Goal: Task Accomplishment & Management: Use online tool/utility

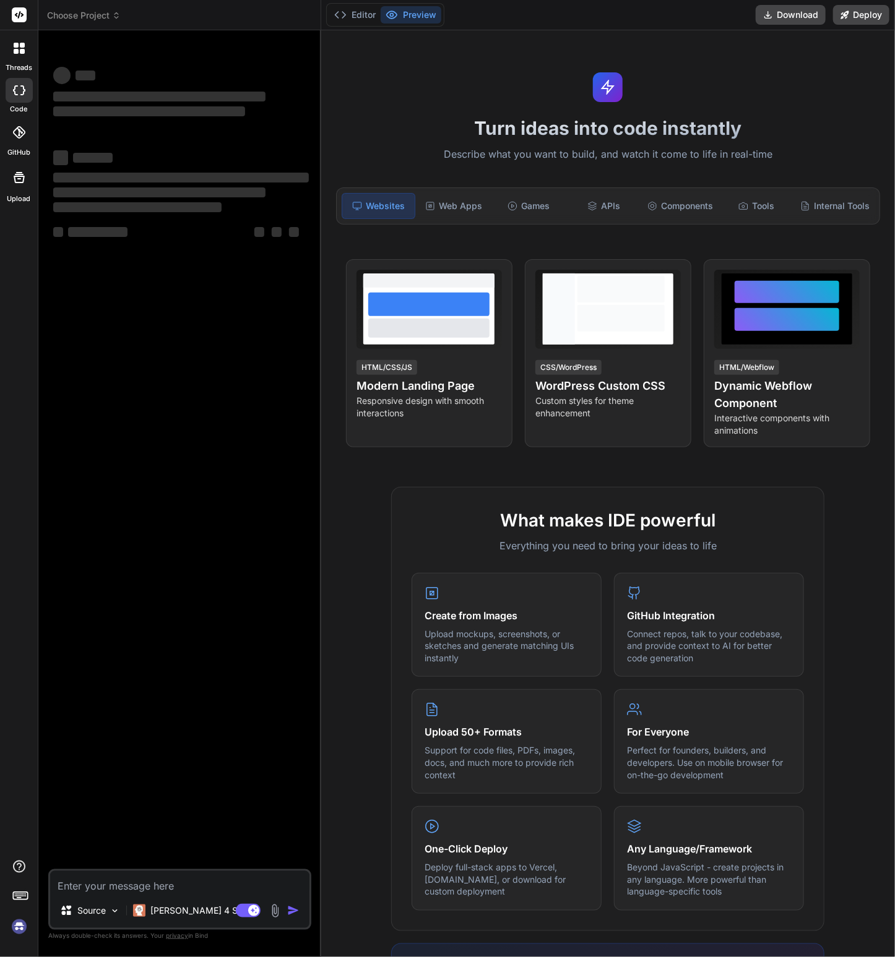
click at [165, 413] on div "‌ ‌ ‌ ‌ ‌ ‌ ‌ ‌ ‌ ‌ ‌ ‌ ‌ ‌" at bounding box center [181, 454] width 260 height 829
click at [22, 46] on icon at bounding box center [22, 45] width 5 height 5
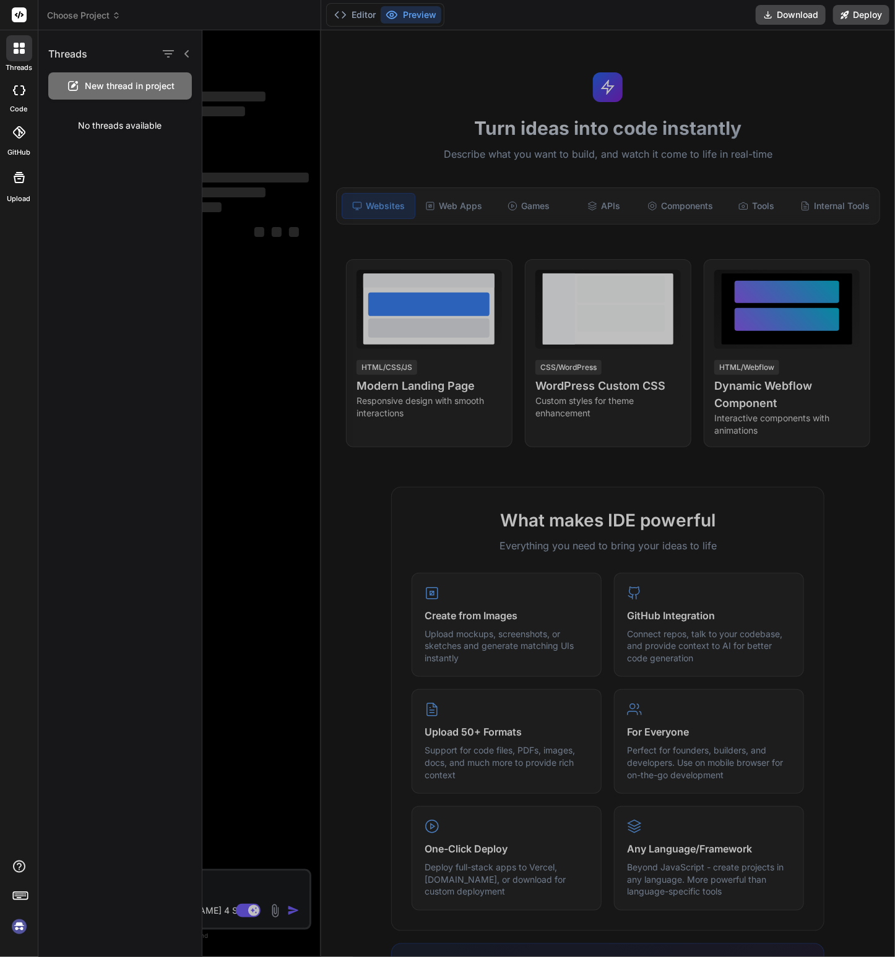
click at [19, 133] on icon at bounding box center [18, 132] width 12 height 12
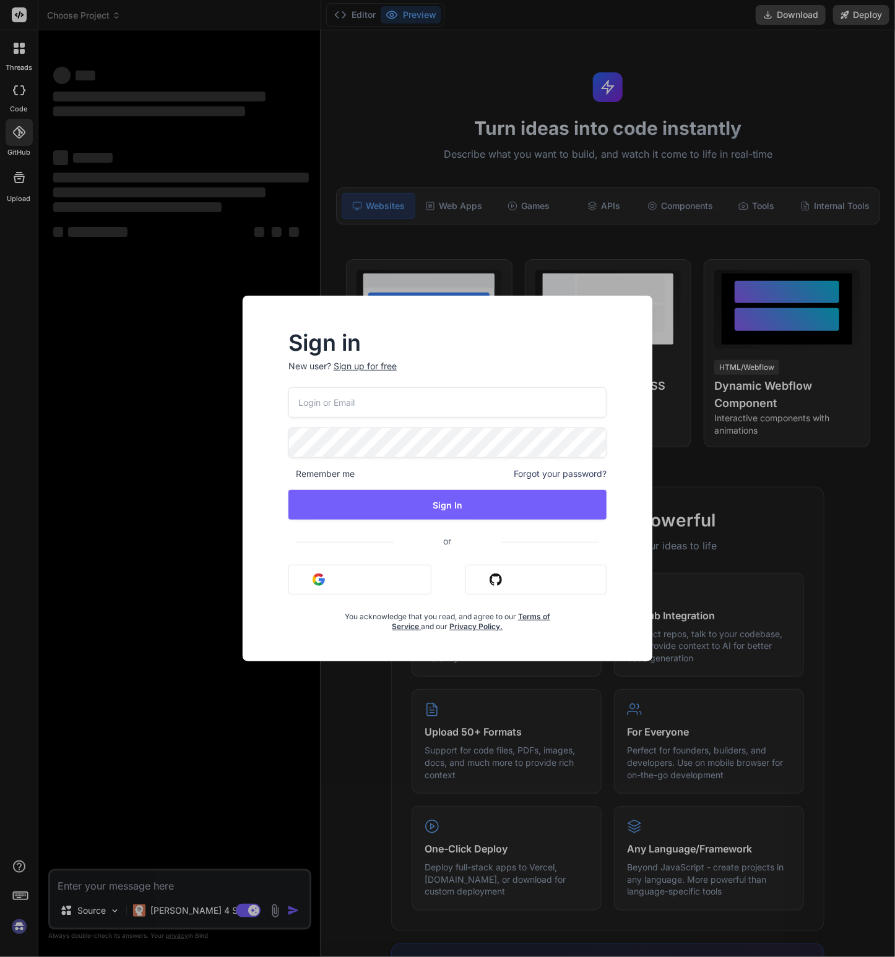
click at [373, 577] on button "Sign in with Google" at bounding box center [359, 580] width 143 height 30
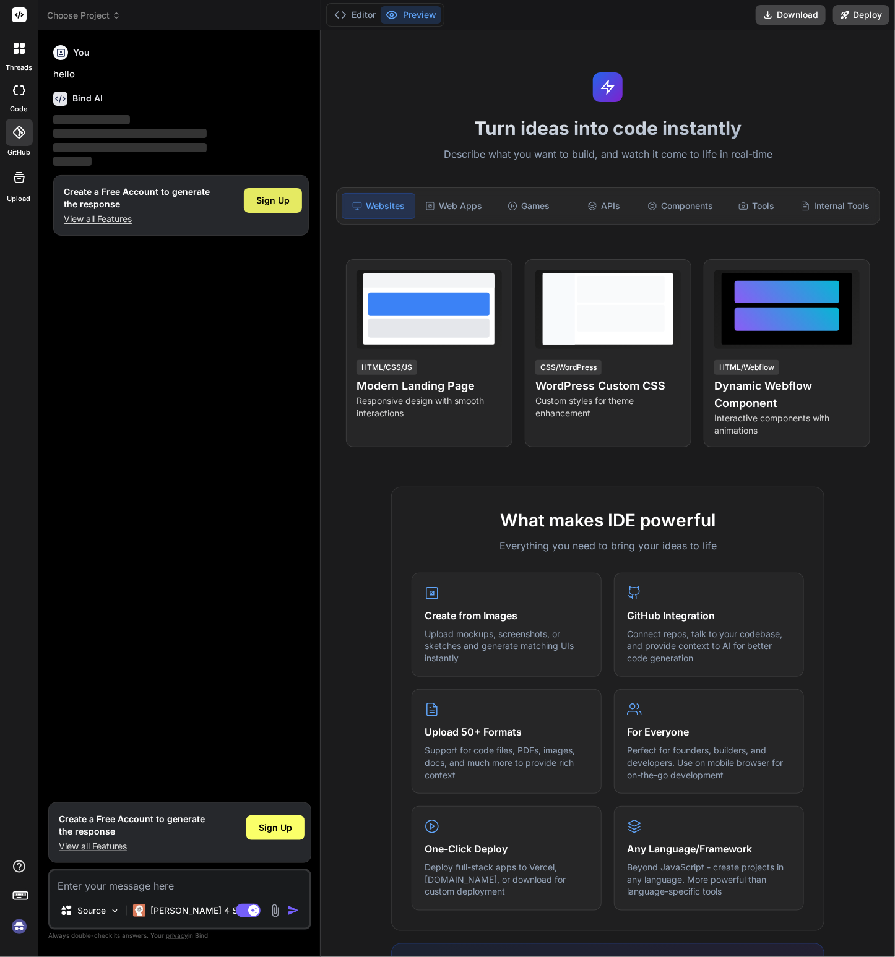
click at [278, 201] on span "Sign Up" at bounding box center [272, 200] width 33 height 12
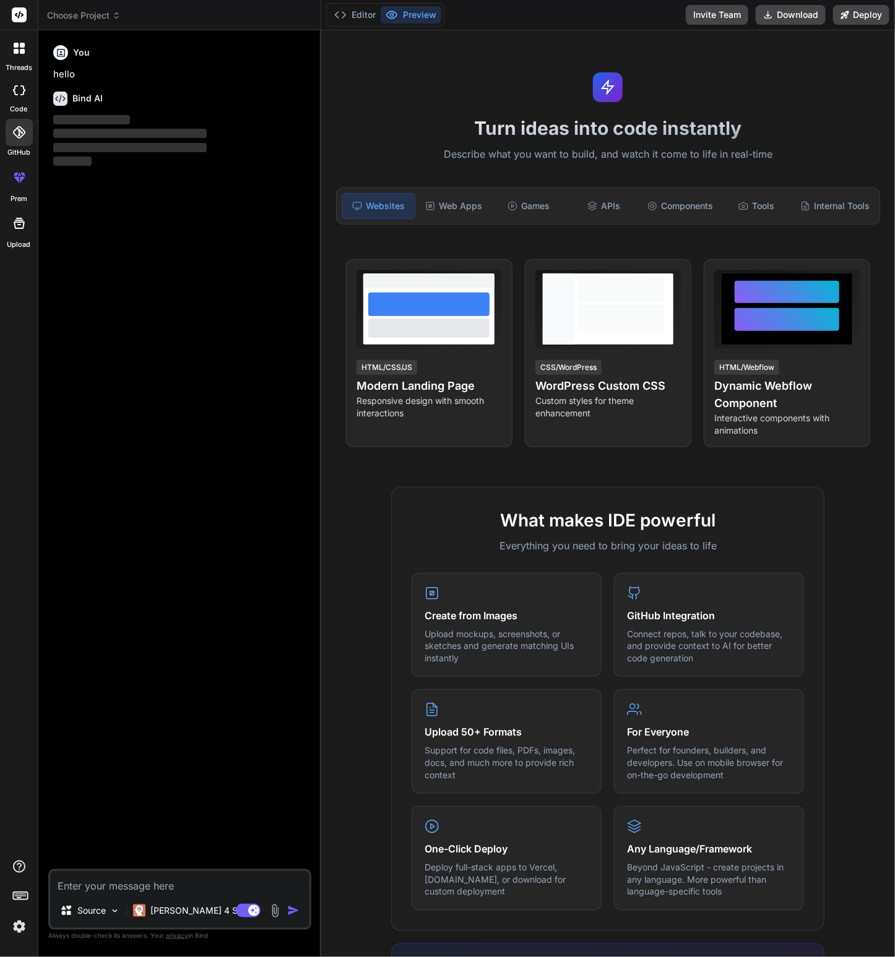
type textarea "x"
click at [100, 887] on textarea at bounding box center [179, 882] width 259 height 22
type textarea "h"
type textarea "x"
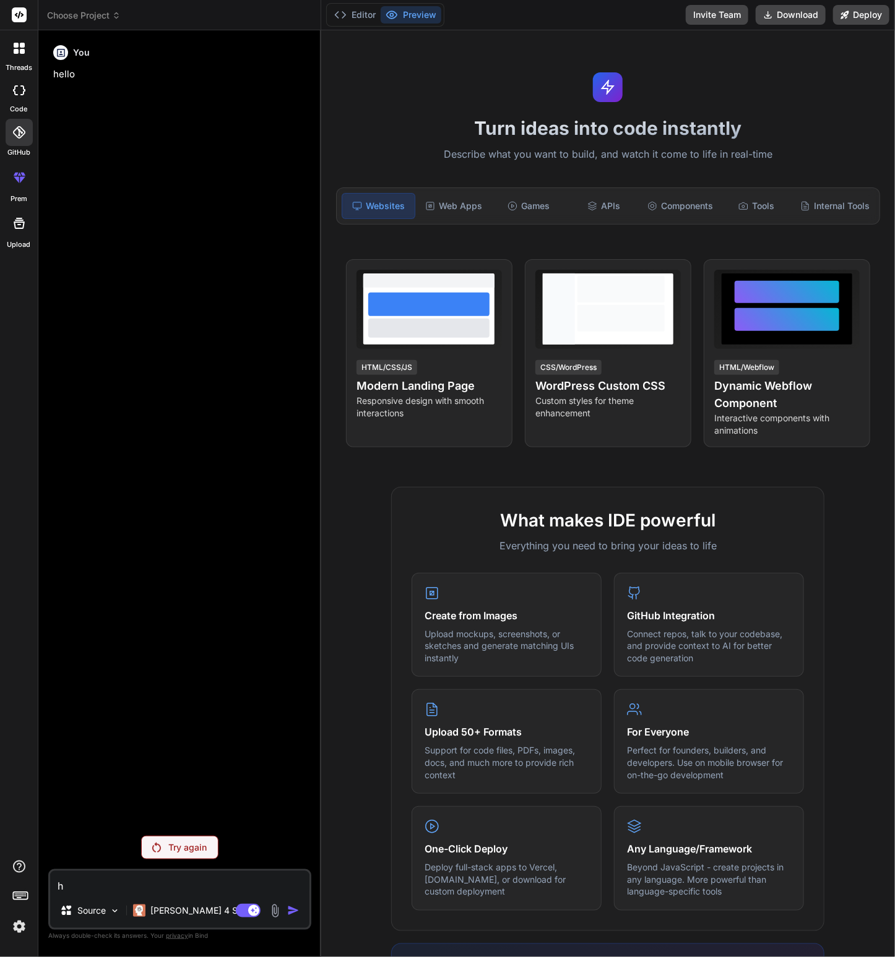
type textarea "he"
type textarea "x"
type textarea "hel"
type textarea "x"
type textarea "hell"
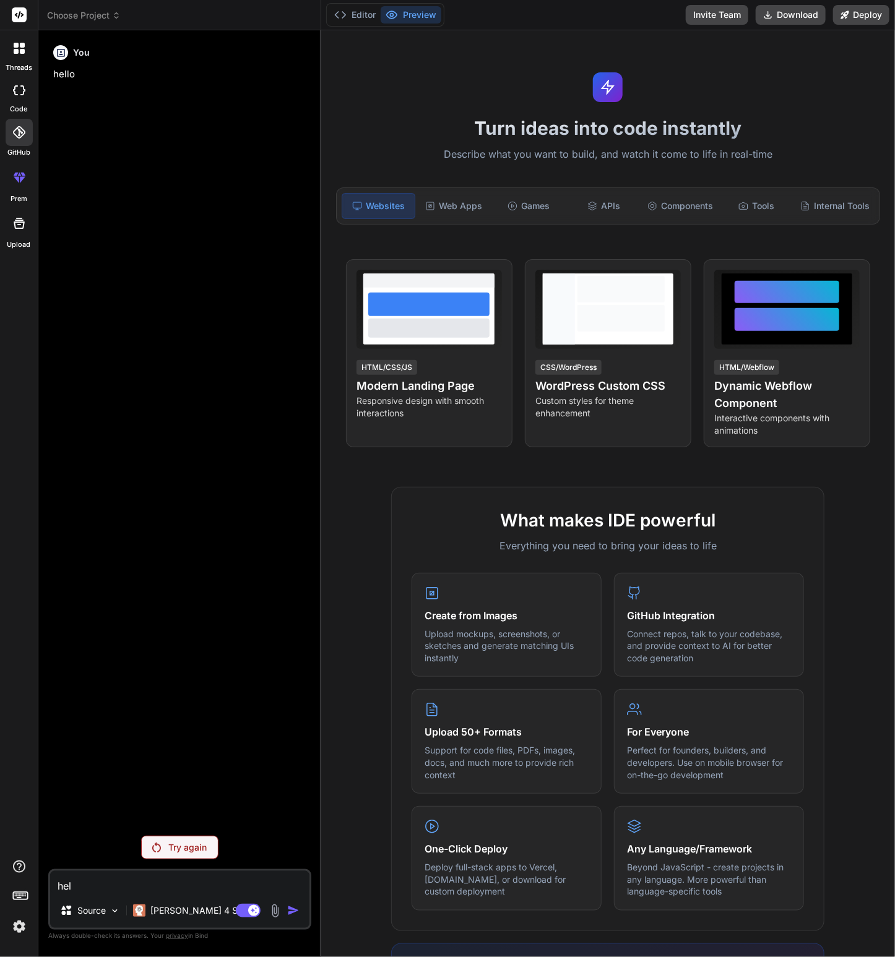
type textarea "x"
type textarea "hello"
type textarea "x"
type textarea "hello"
type textarea "x"
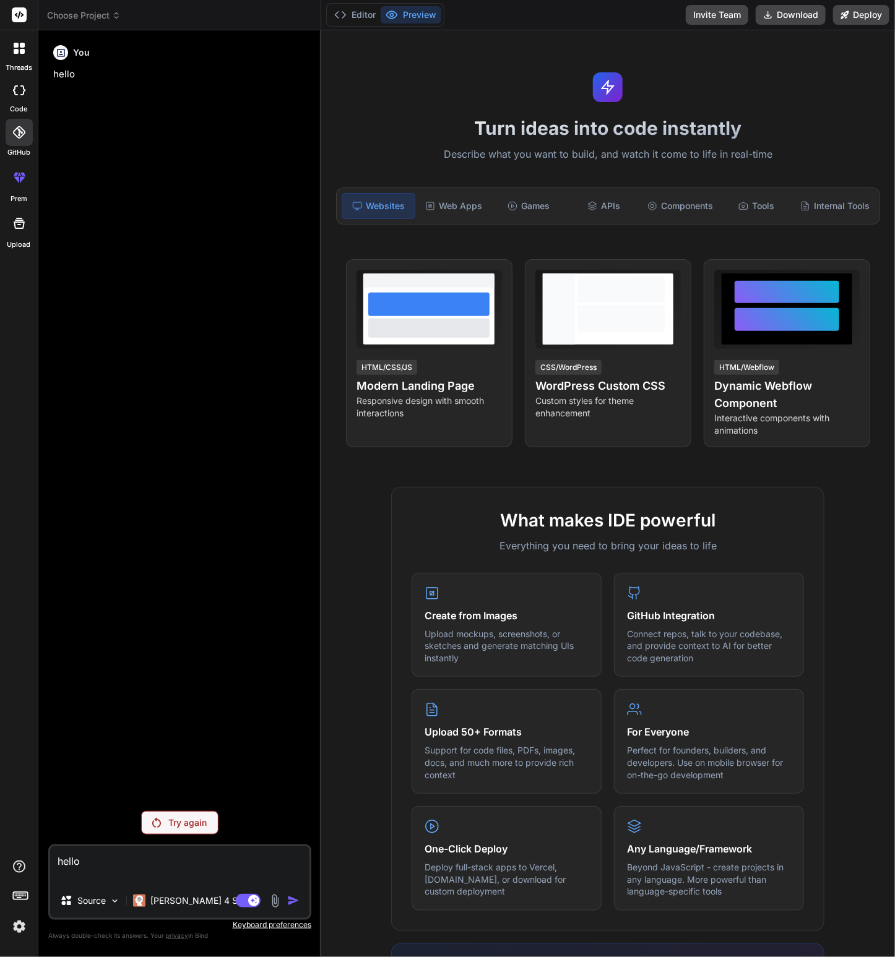
click at [95, 856] on textarea "hello" at bounding box center [179, 864] width 259 height 37
type textarea "hello"
type textarea "x"
type textarea "hello"
click at [178, 809] on p "Try again" at bounding box center [187, 808] width 38 height 12
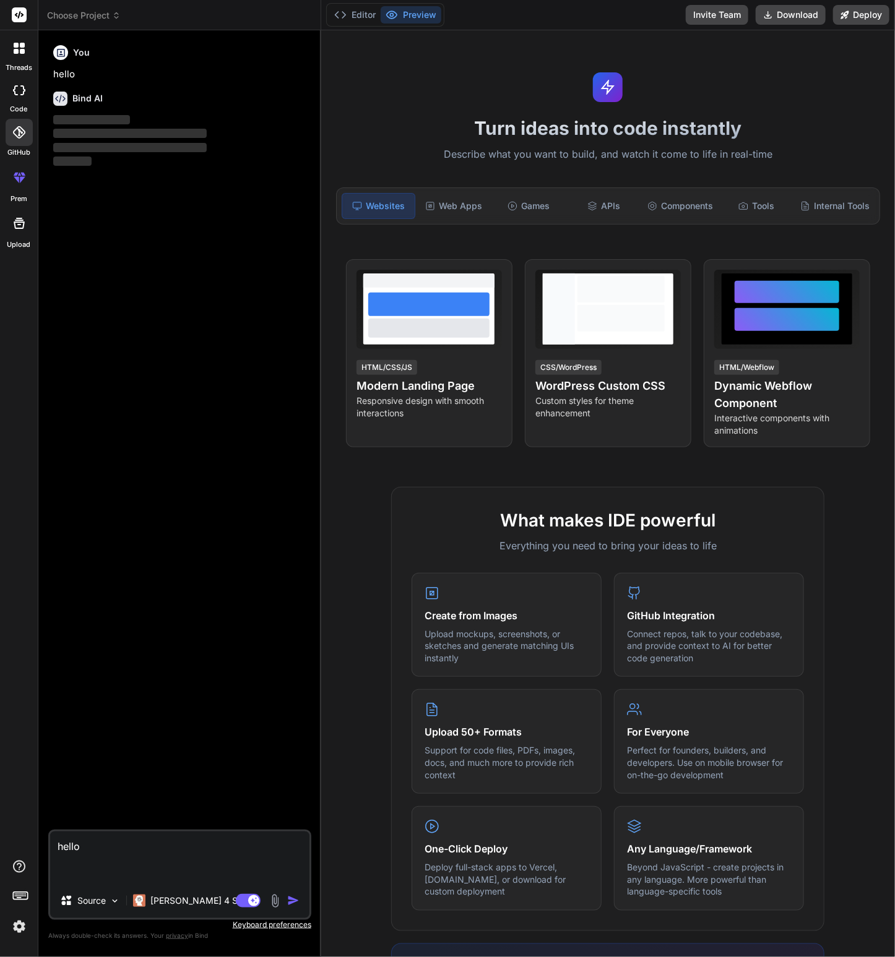
type textarea "x"
click at [144, 835] on textarea "hello" at bounding box center [179, 858] width 259 height 52
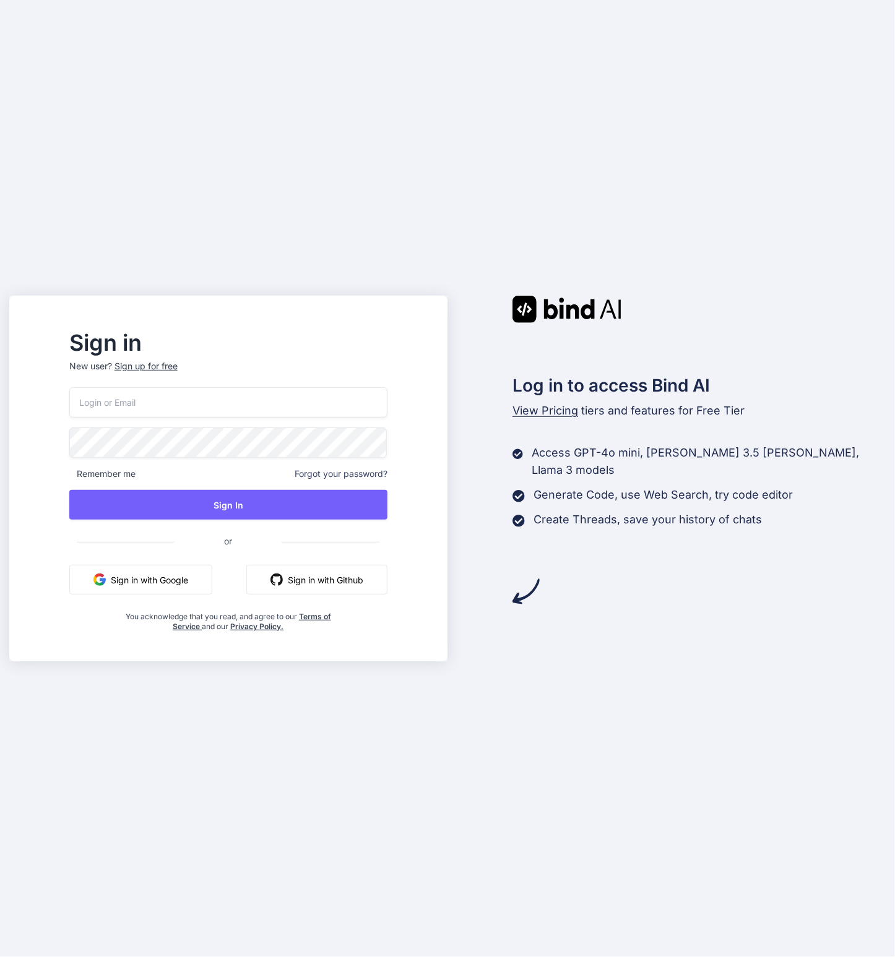
click at [210, 579] on button "Sign in with Google" at bounding box center [140, 580] width 143 height 30
